Goal: Task Accomplishment & Management: Manage account settings

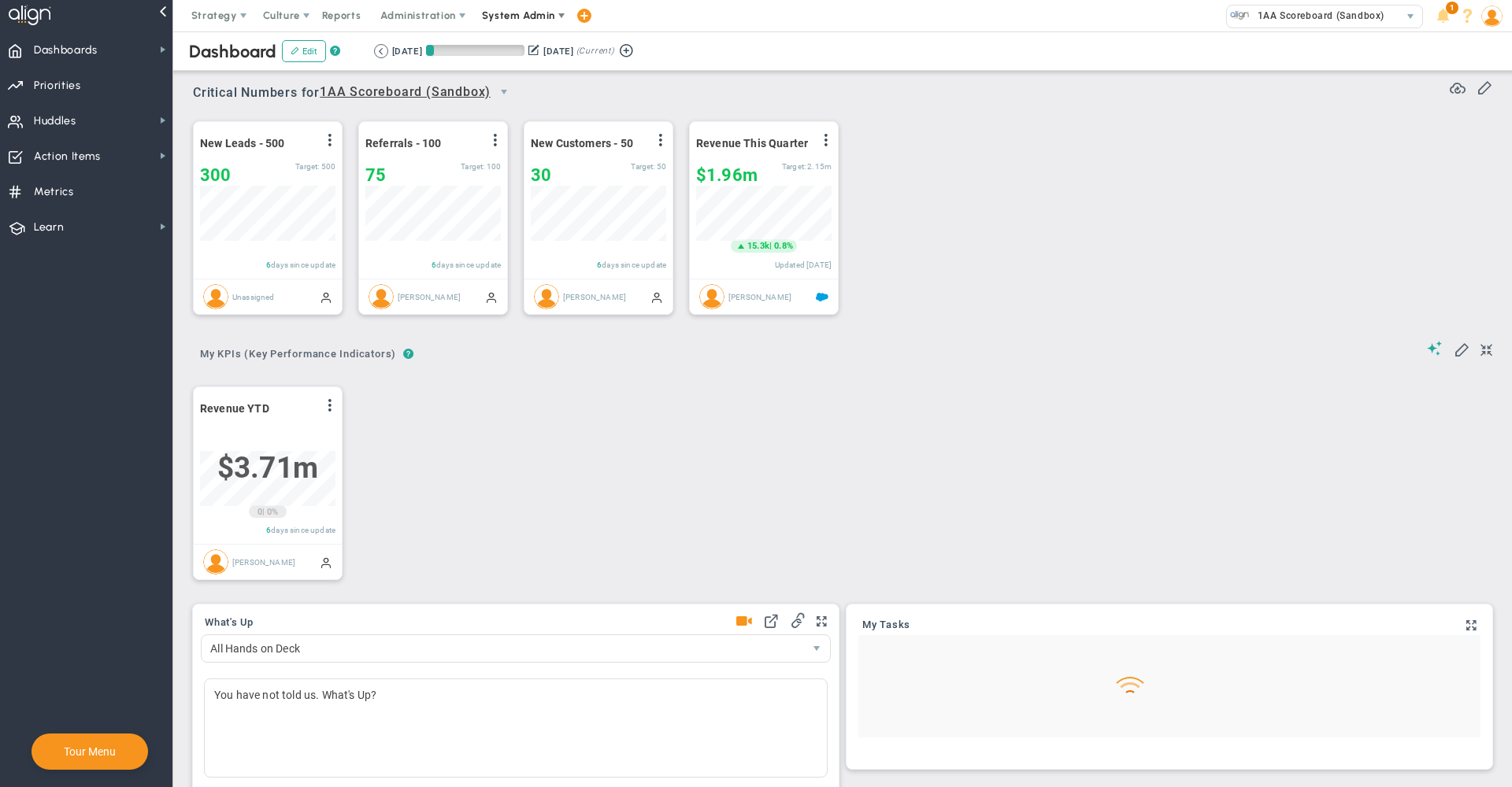
click at [517, 17] on span "System Admin" at bounding box center [518, 16] width 73 height 12
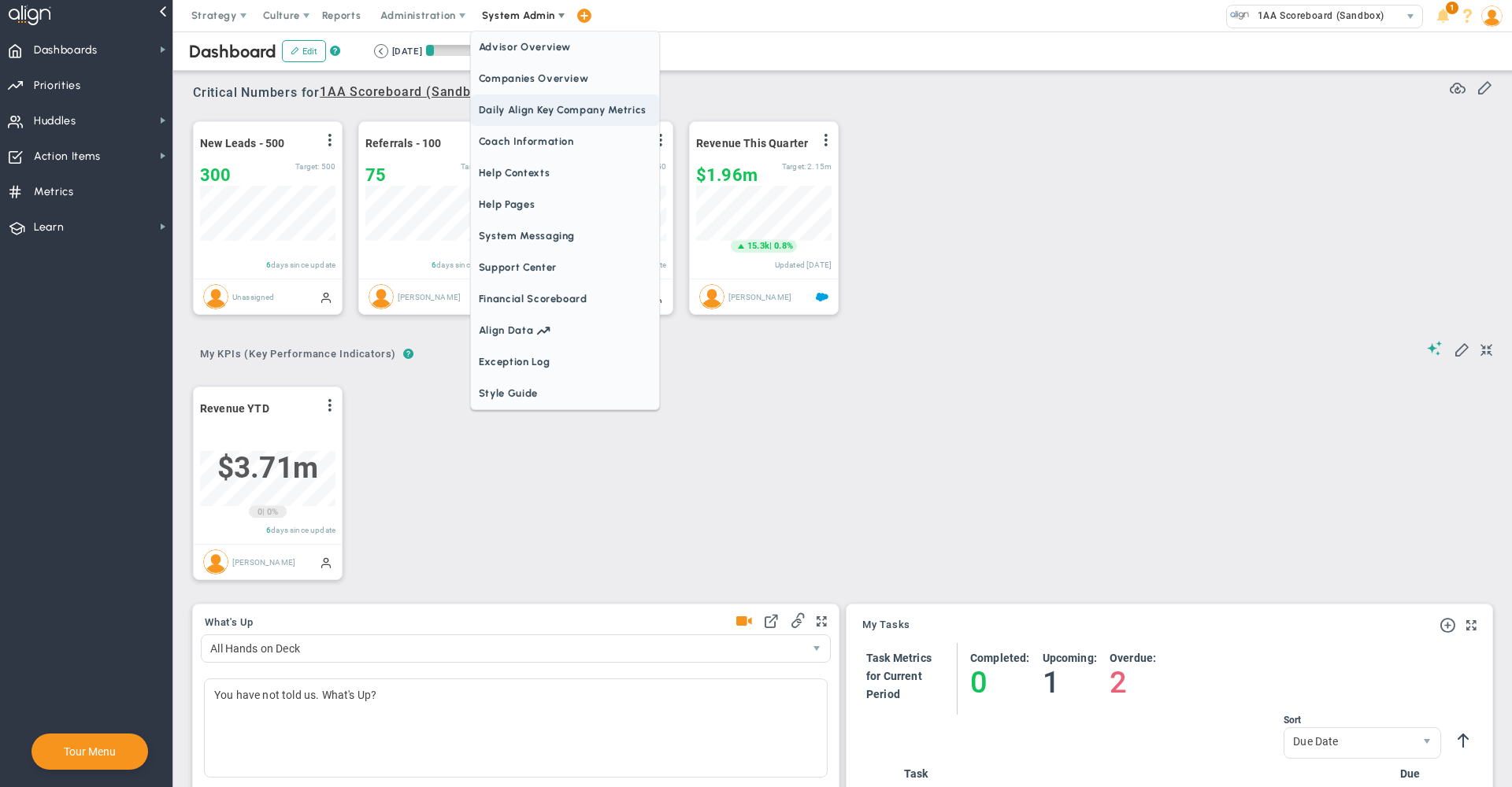
click at [524, 104] on span "Daily Align Key Company Metrics" at bounding box center [564, 110] width 188 height 32
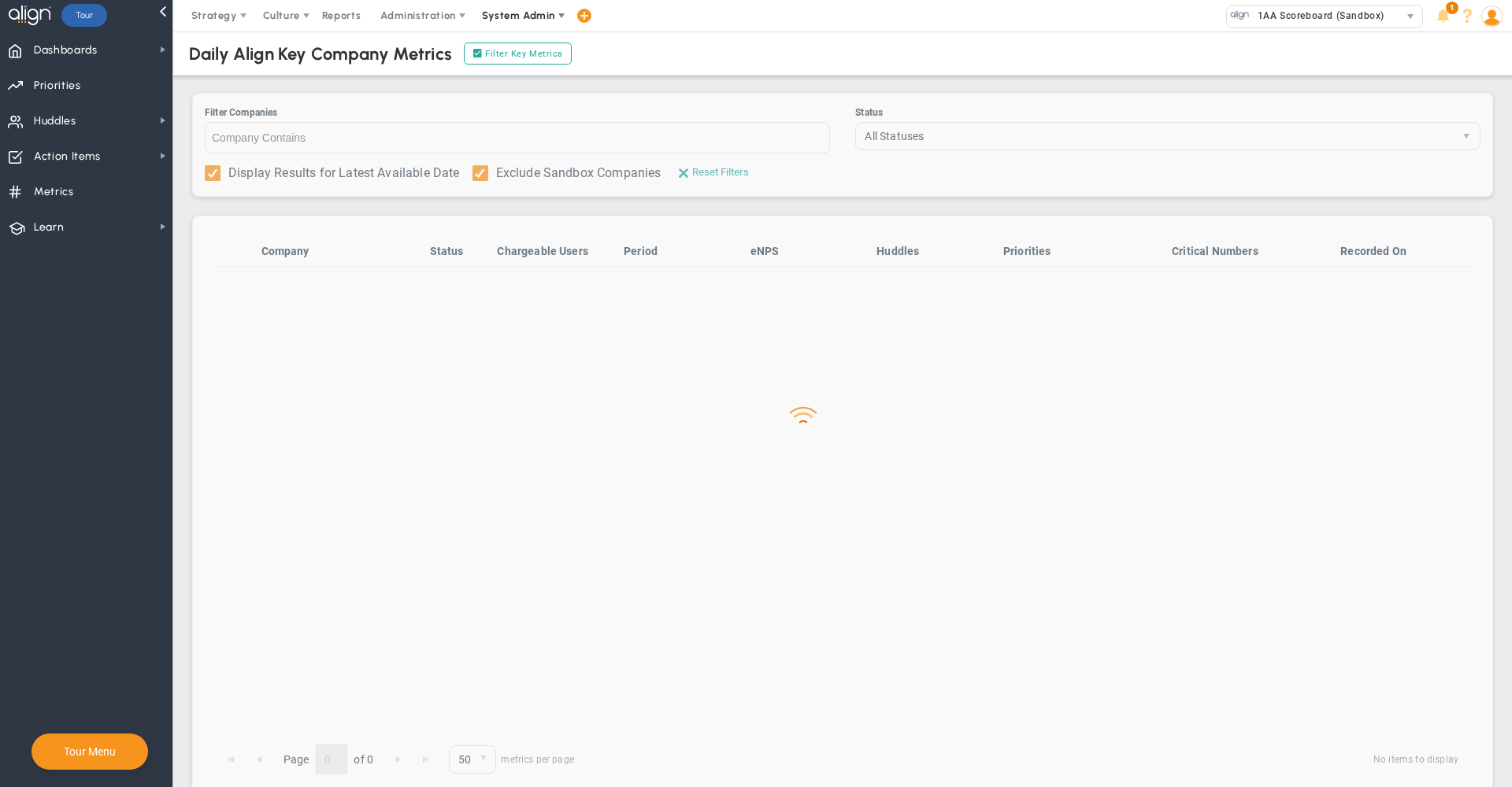
click at [530, 16] on span "System Admin" at bounding box center [518, 16] width 73 height 12
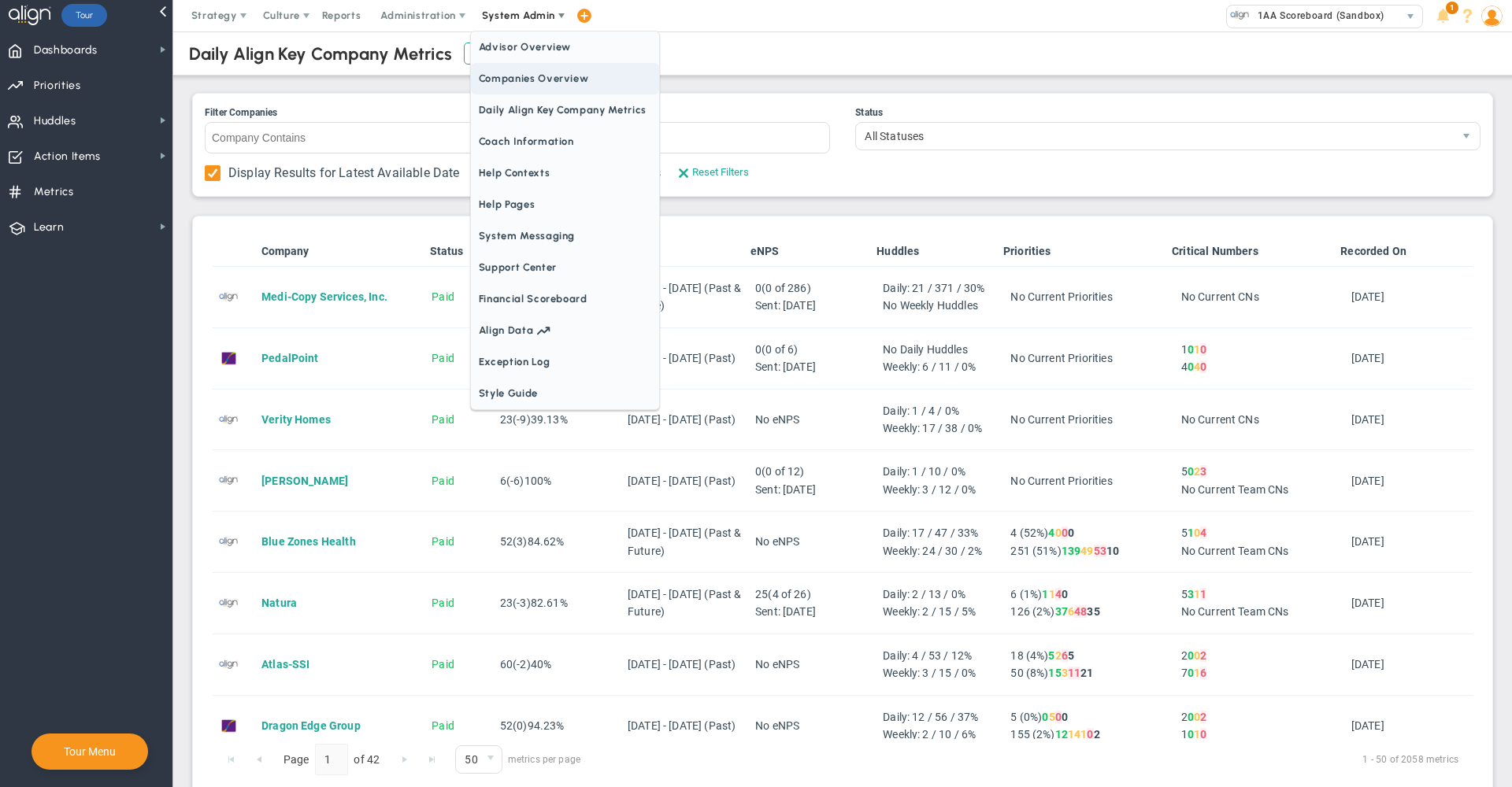
click at [535, 91] on span "Companies Overview" at bounding box center [564, 79] width 188 height 32
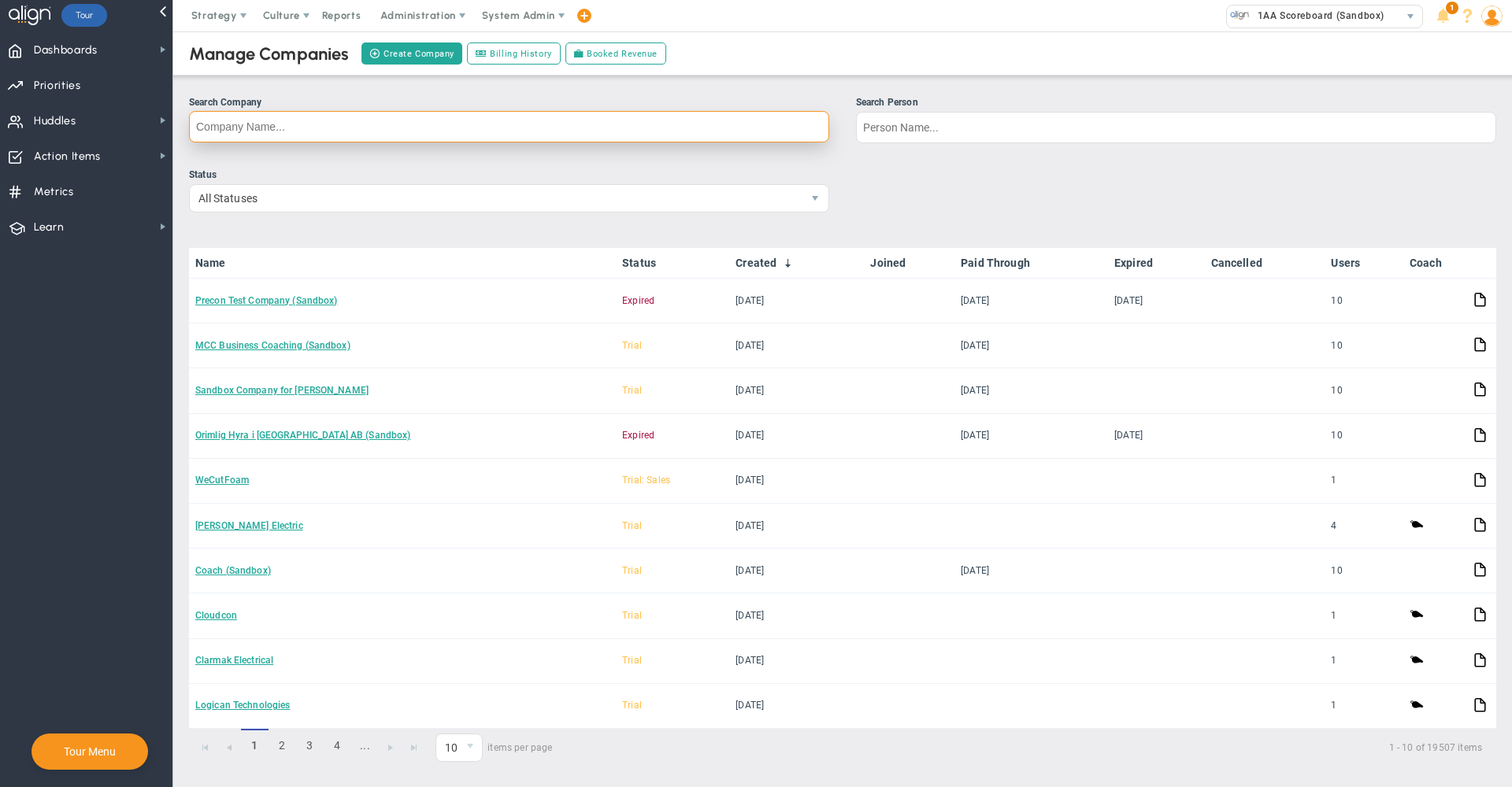
click at [516, 135] on input "Search Company" at bounding box center [509, 127] width 640 height 32
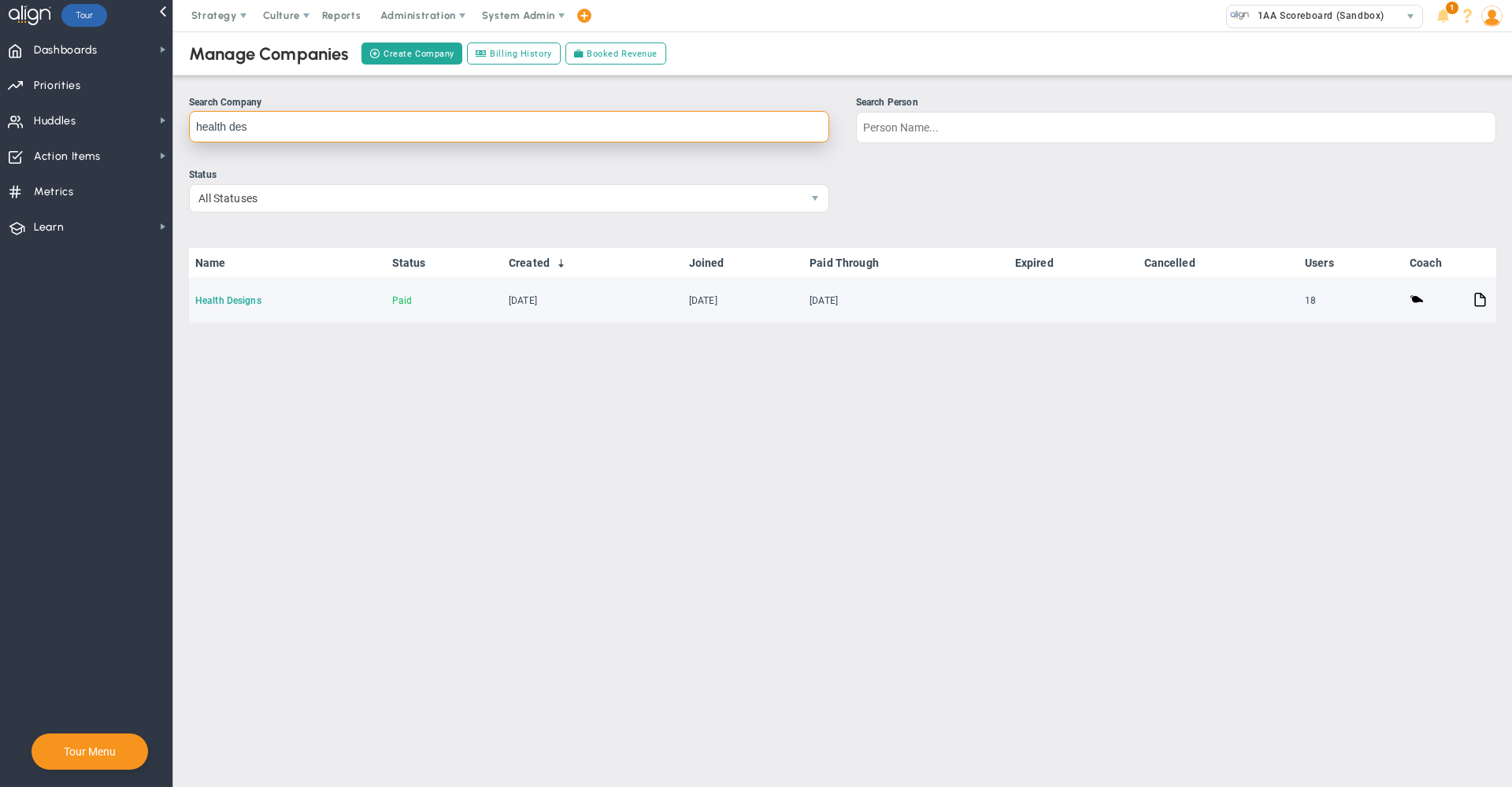
type input "health des"
click at [223, 297] on link "Health Designs" at bounding box center [228, 300] width 66 height 11
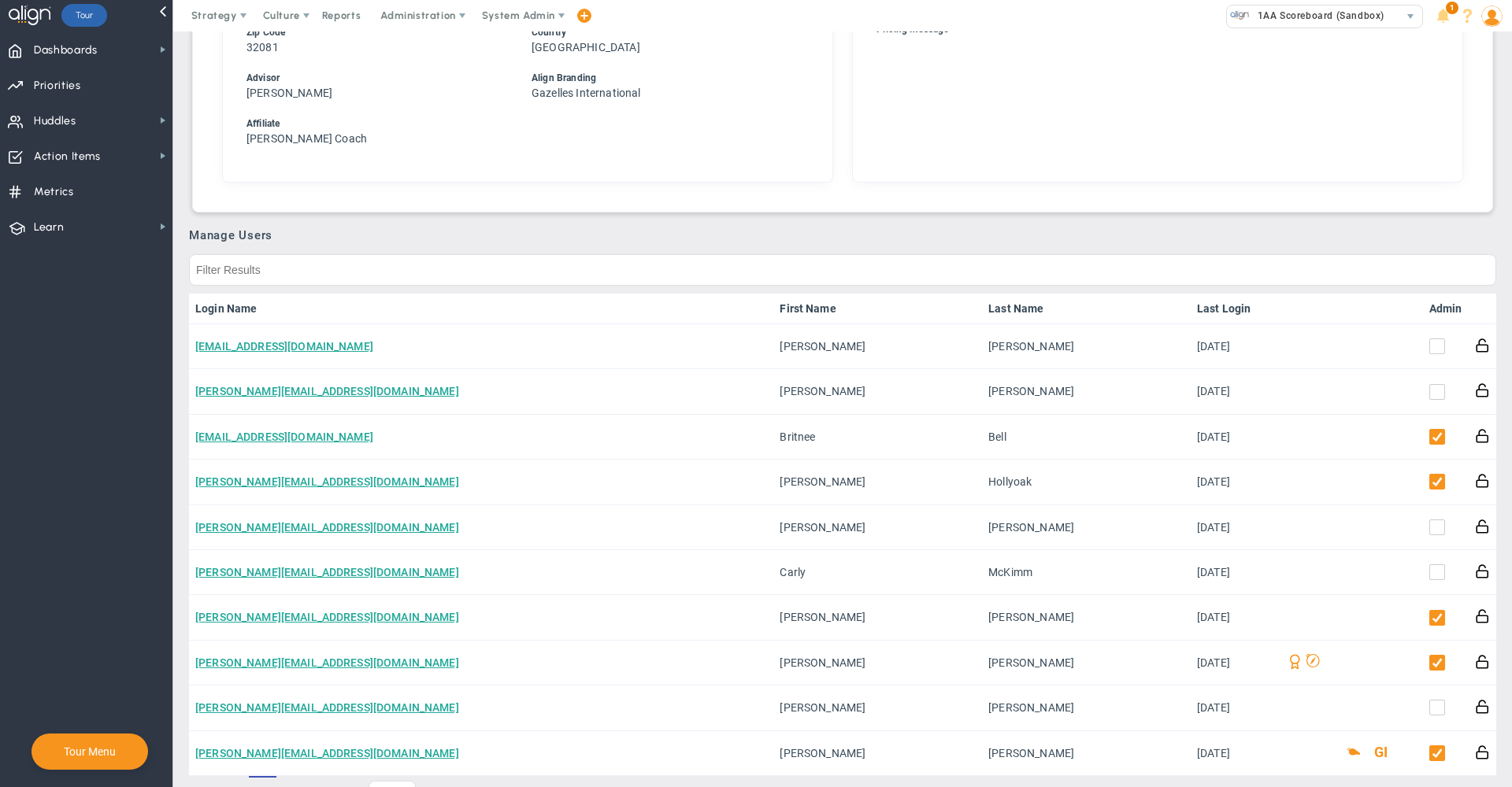
scroll to position [780, 0]
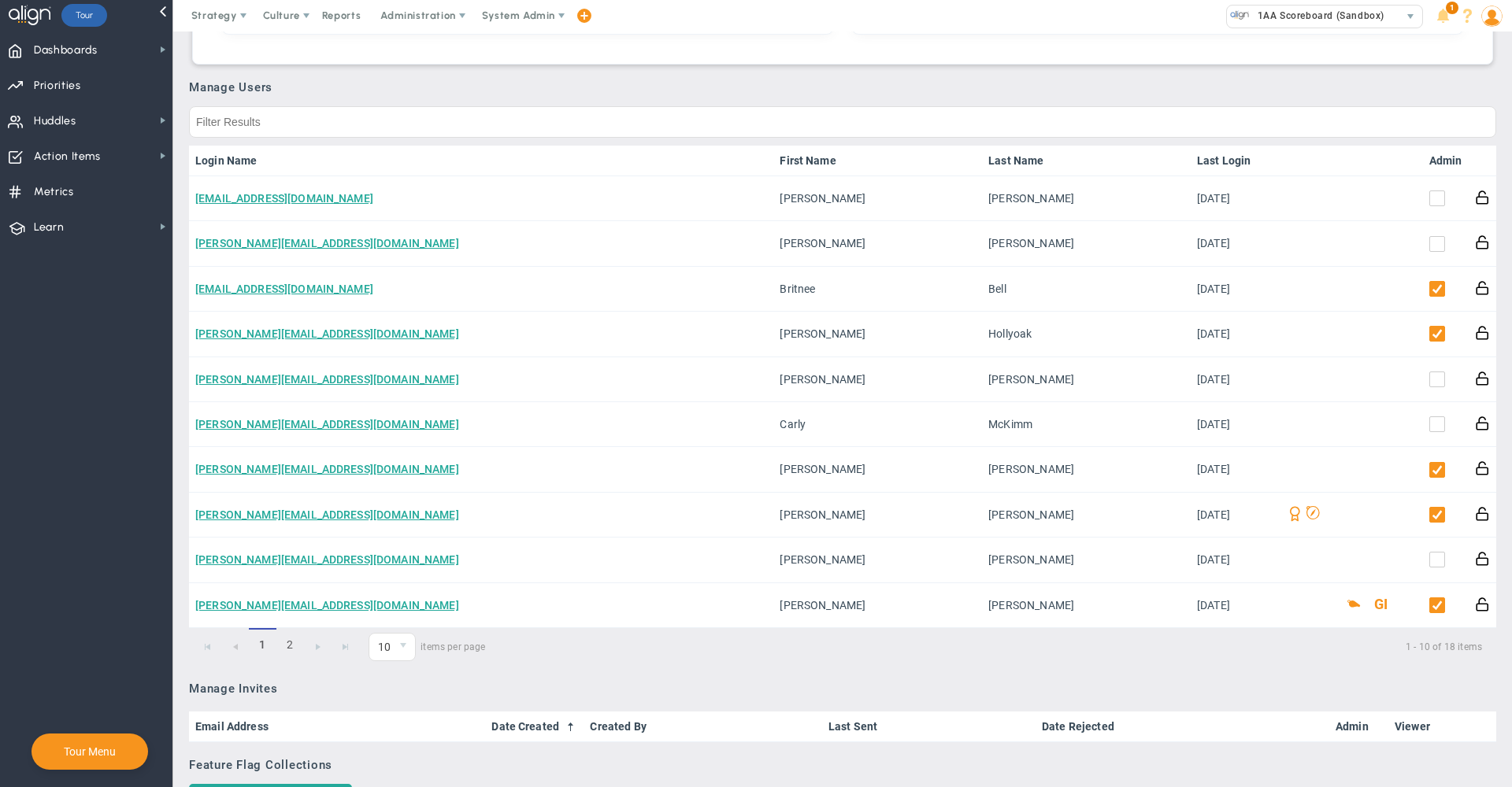
click at [1431, 166] on th "Admin" at bounding box center [1446, 161] width 45 height 31
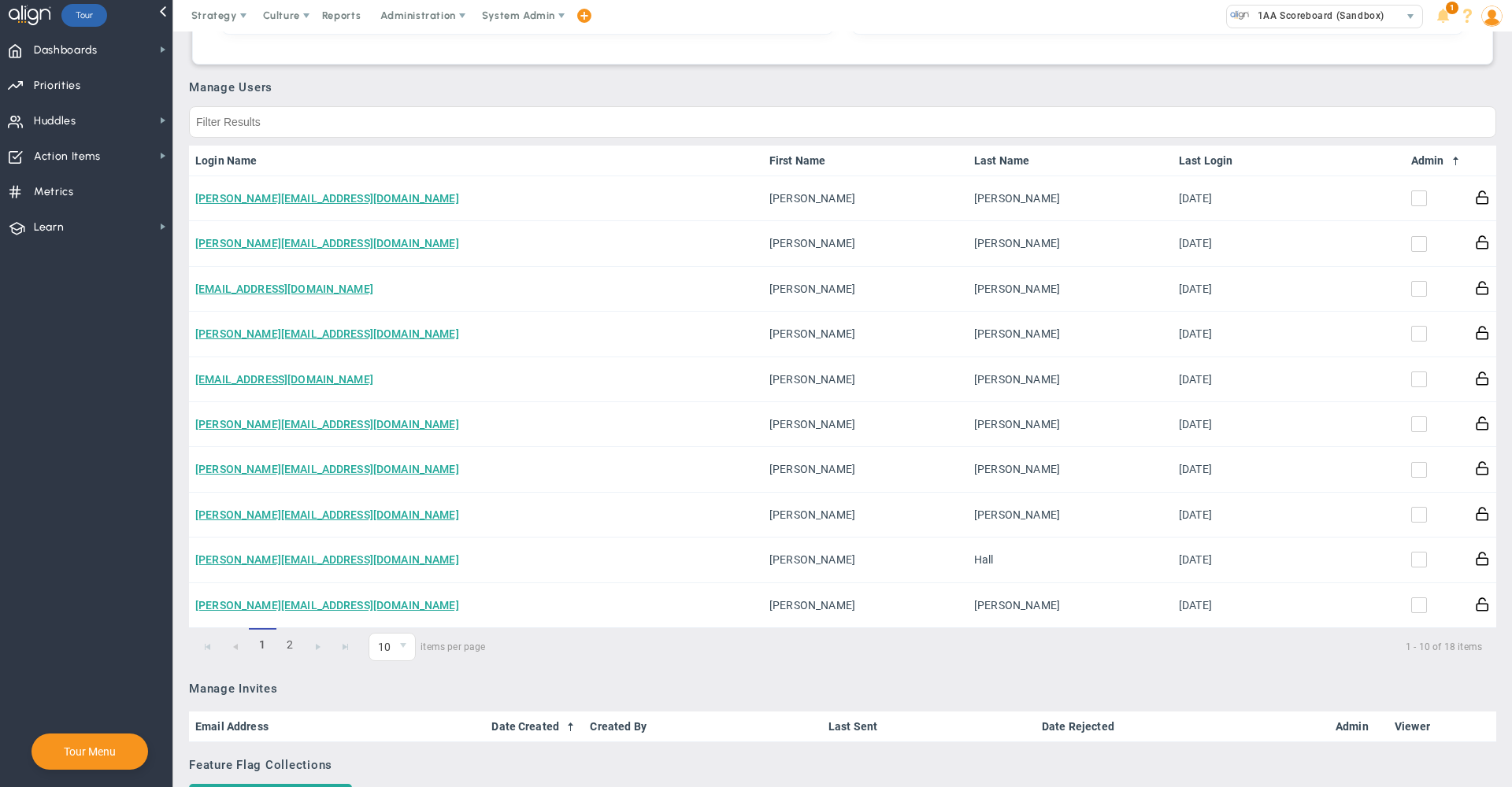
click at [1428, 162] on link "Admin" at bounding box center [1437, 161] width 51 height 13
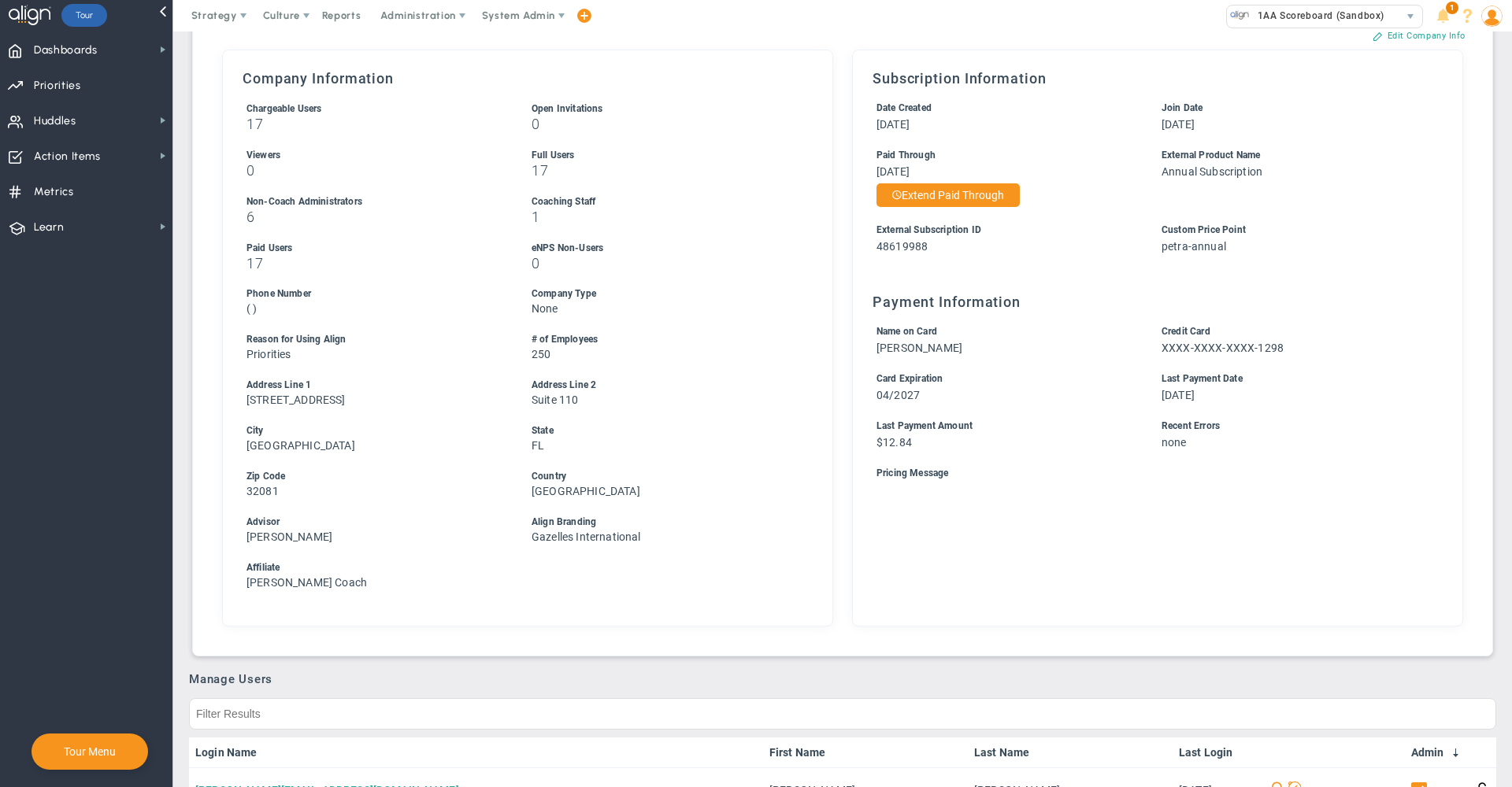
scroll to position [0, 0]
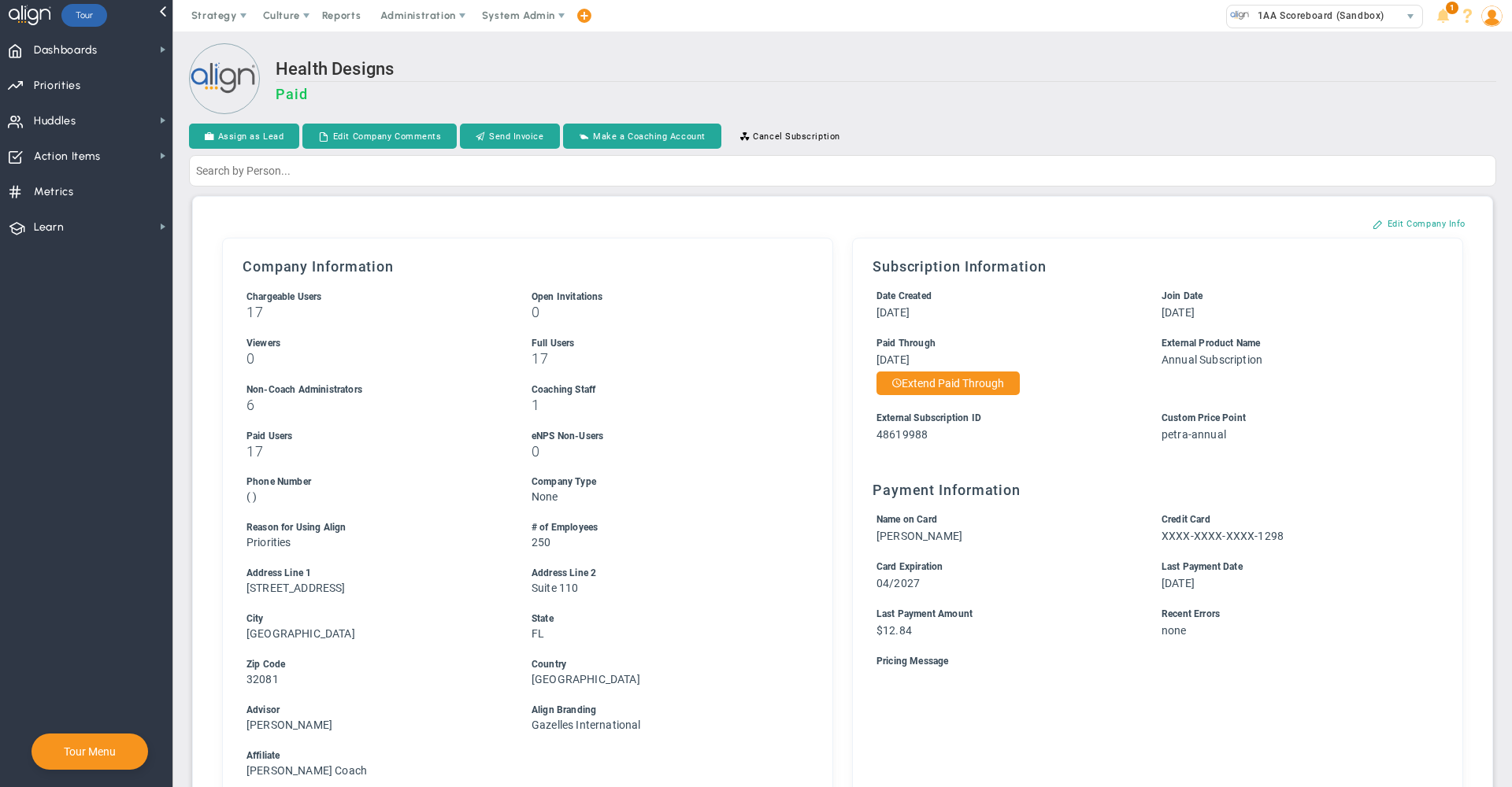
click at [917, 99] on h3 "Paid" at bounding box center [886, 94] width 1220 height 17
click at [734, 54] on div "Health Designs Paid" at bounding box center [842, 80] width 1307 height 74
click at [952, 96] on h3 "Paid" at bounding box center [886, 94] width 1220 height 17
